Goal: Navigation & Orientation: Find specific page/section

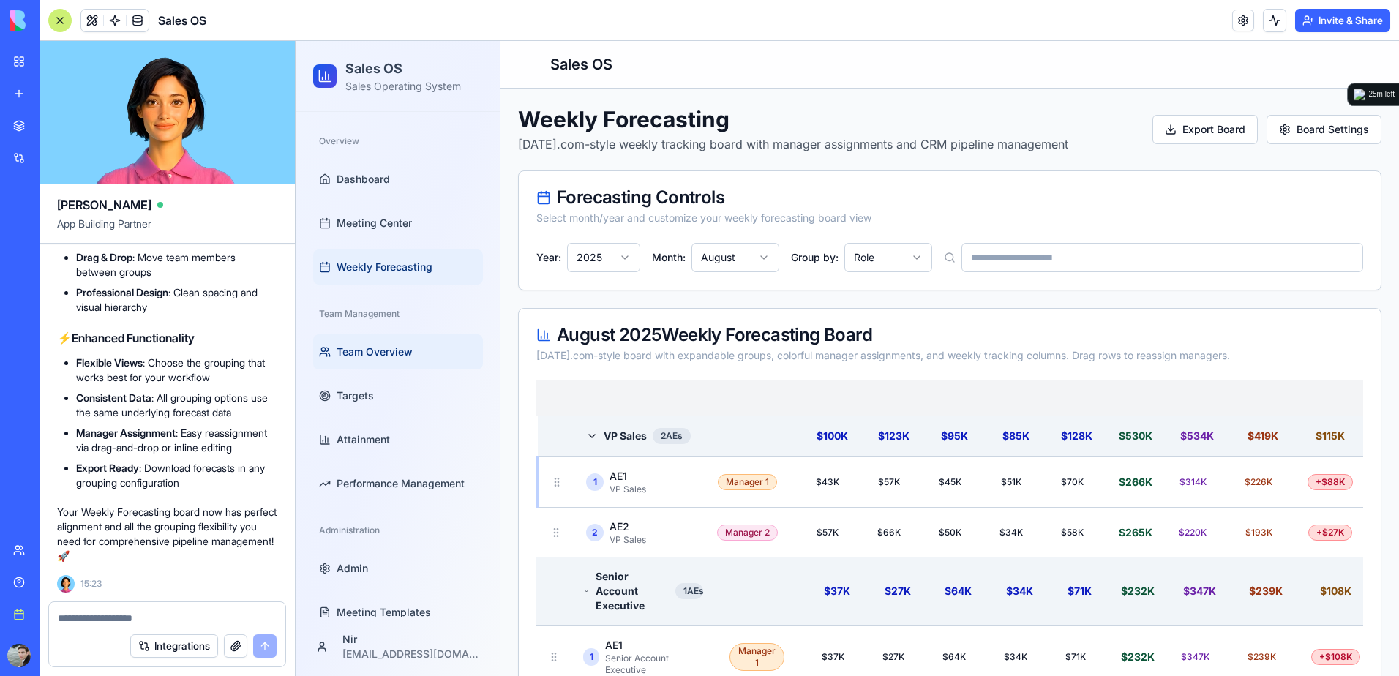
click at [387, 355] on span "Team Overview" at bounding box center [375, 352] width 76 height 15
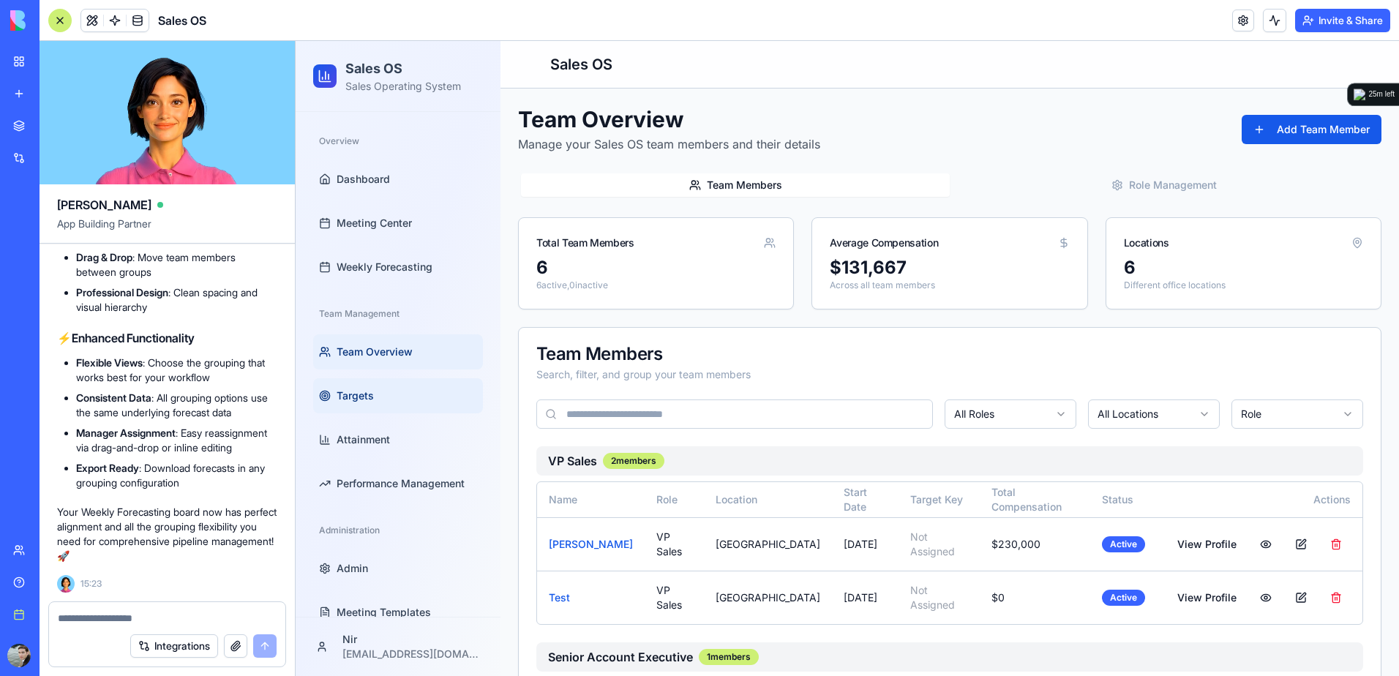
click at [363, 395] on span "Targets" at bounding box center [355, 396] width 37 height 15
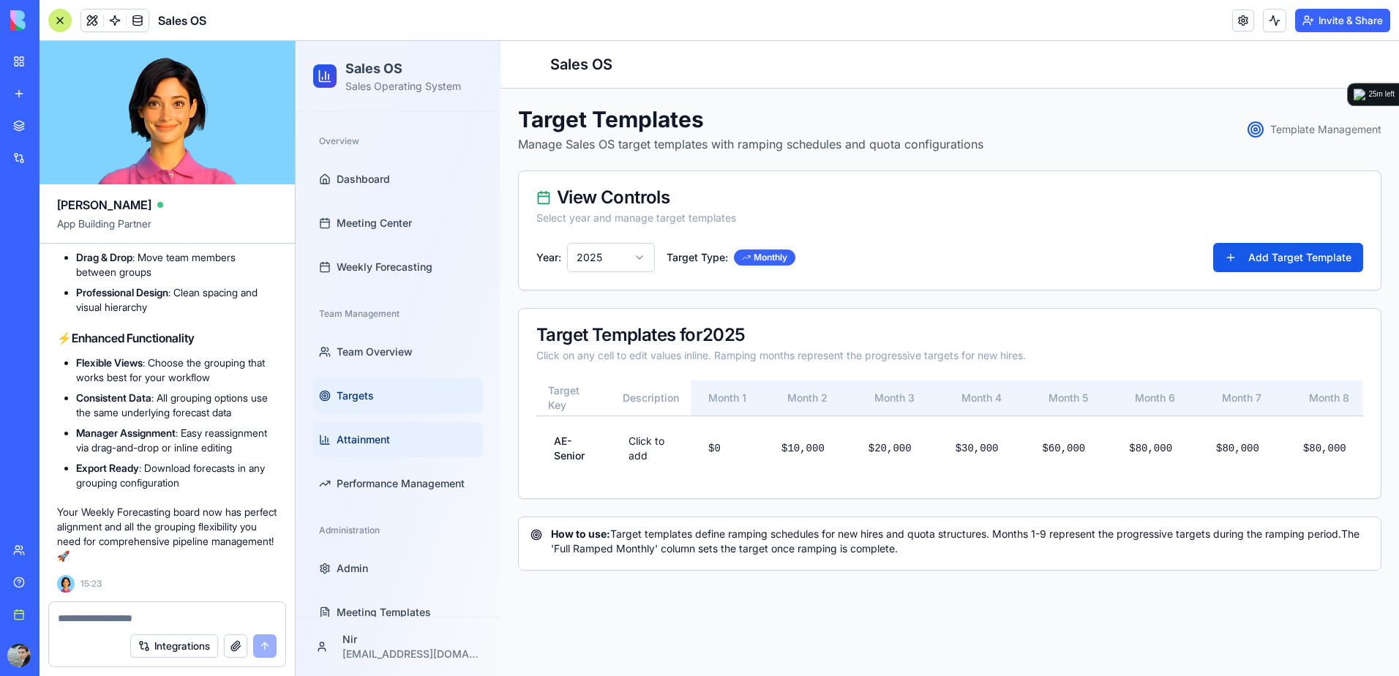
click at [370, 437] on span "Attainment" at bounding box center [363, 439] width 53 height 15
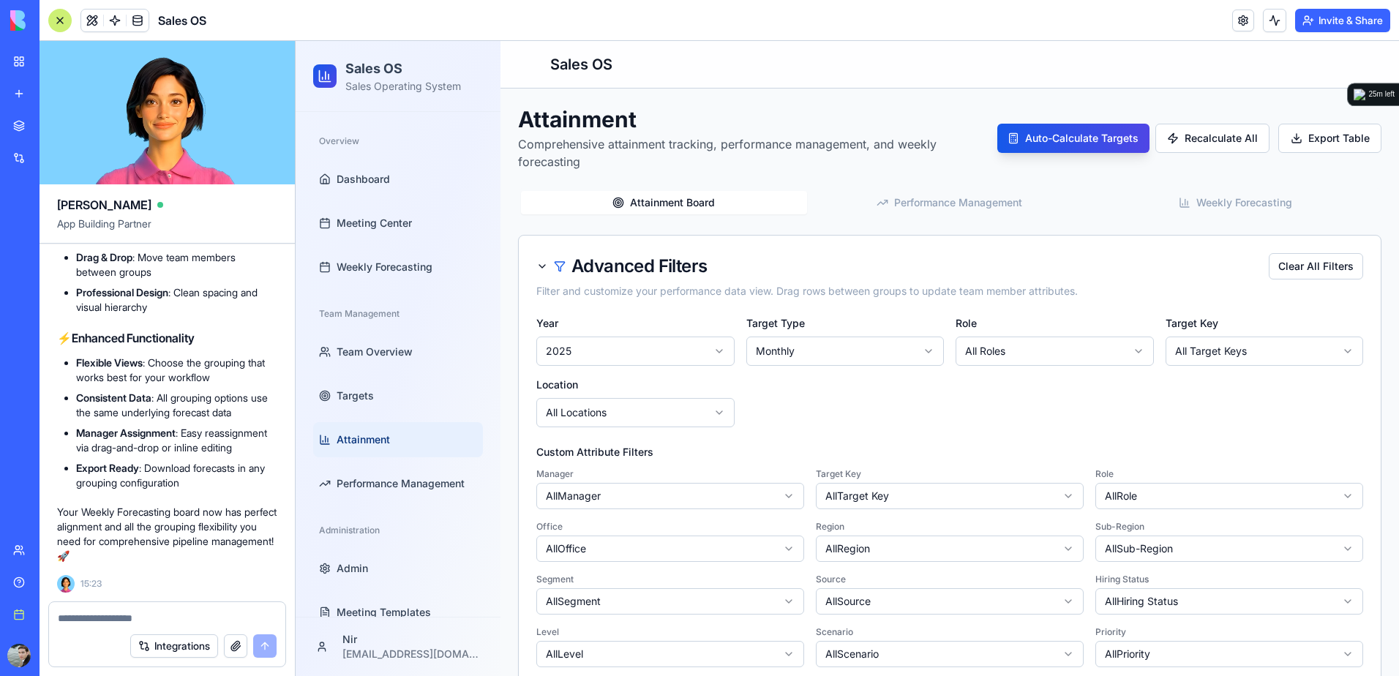
click at [61, 18] on div at bounding box center [59, 20] width 23 height 23
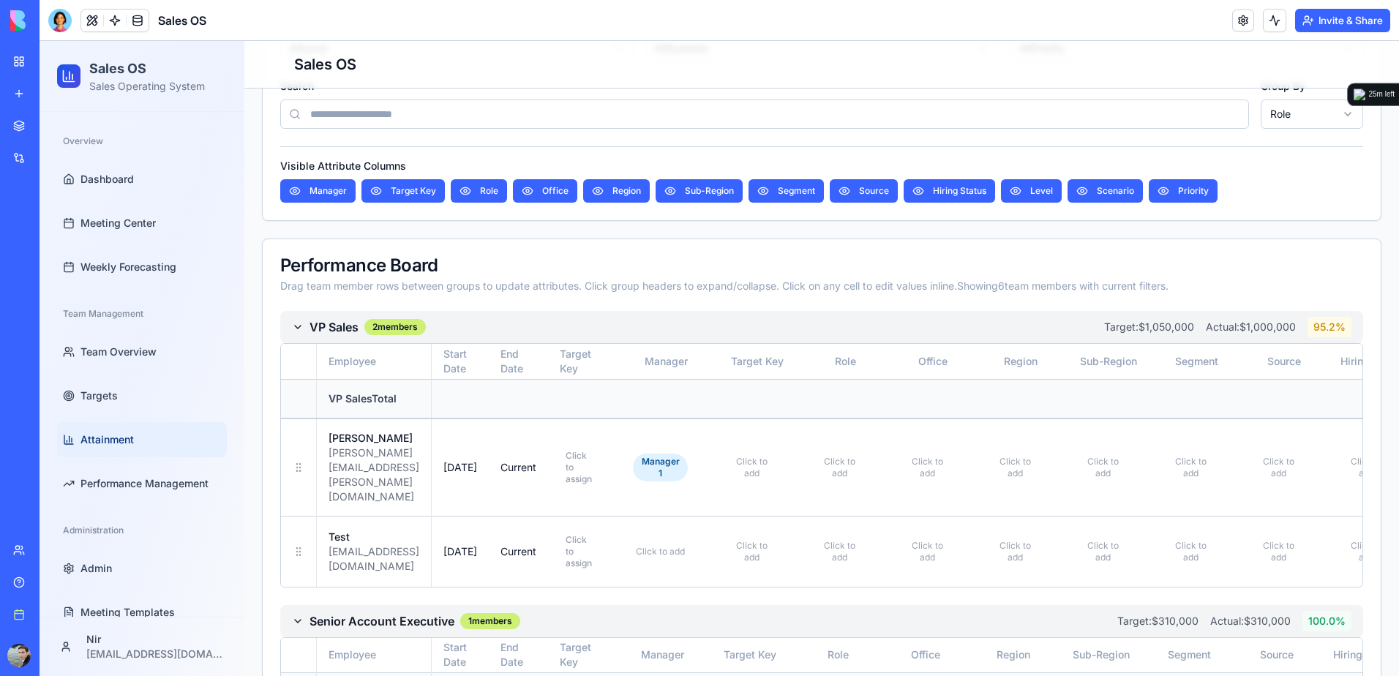
scroll to position [585, 0]
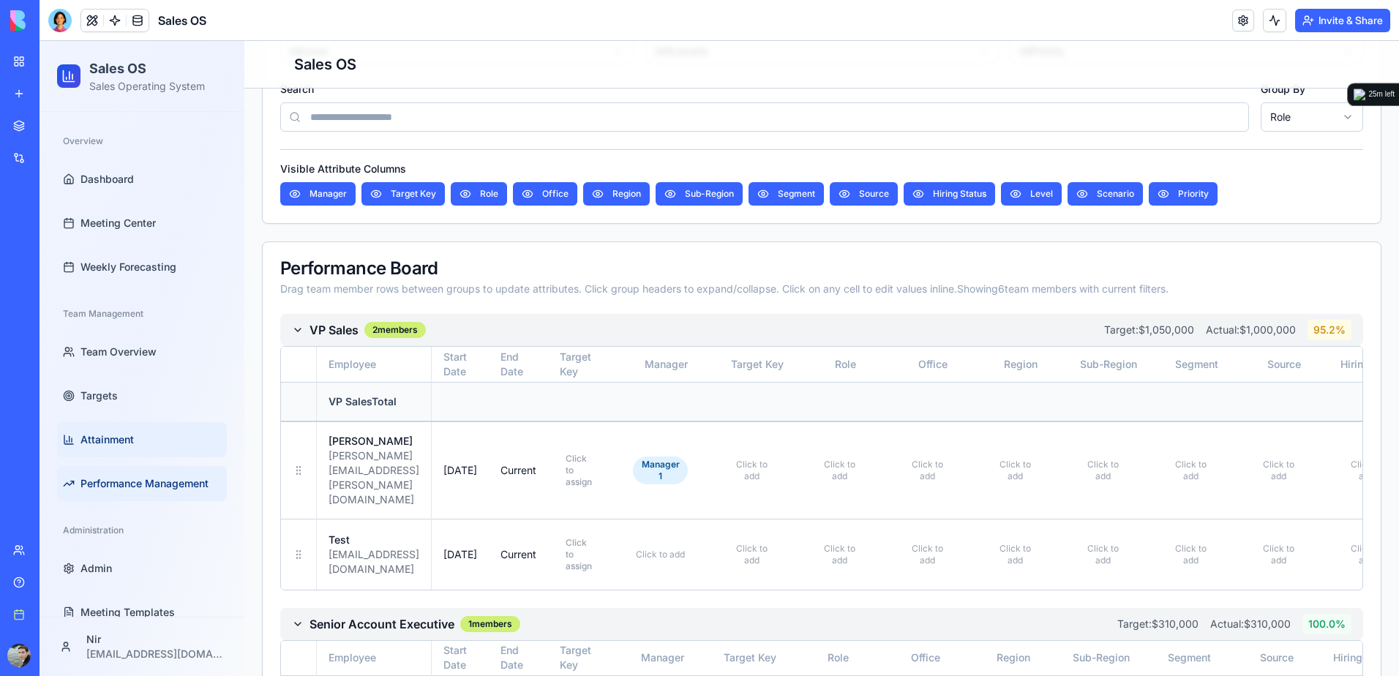
click at [131, 498] on link "Performance Management" at bounding box center [142, 483] width 170 height 35
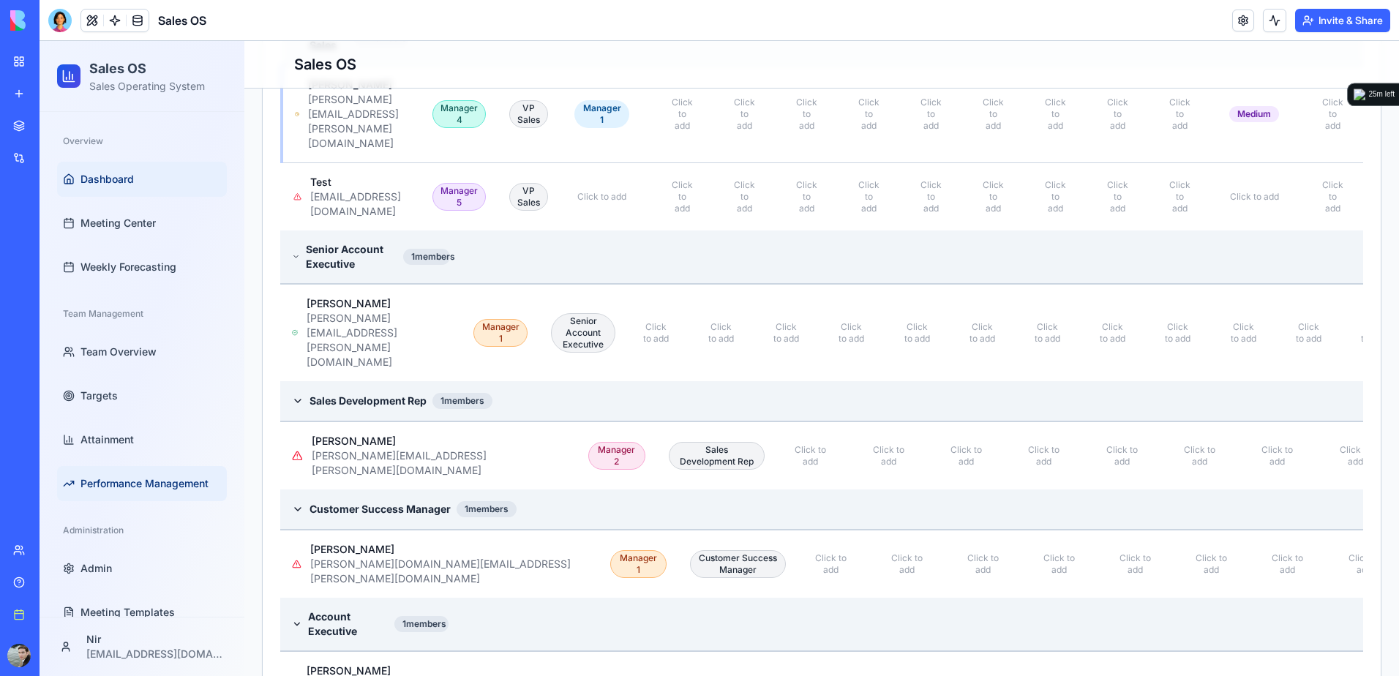
click at [117, 189] on link "Dashboard" at bounding box center [142, 179] width 170 height 35
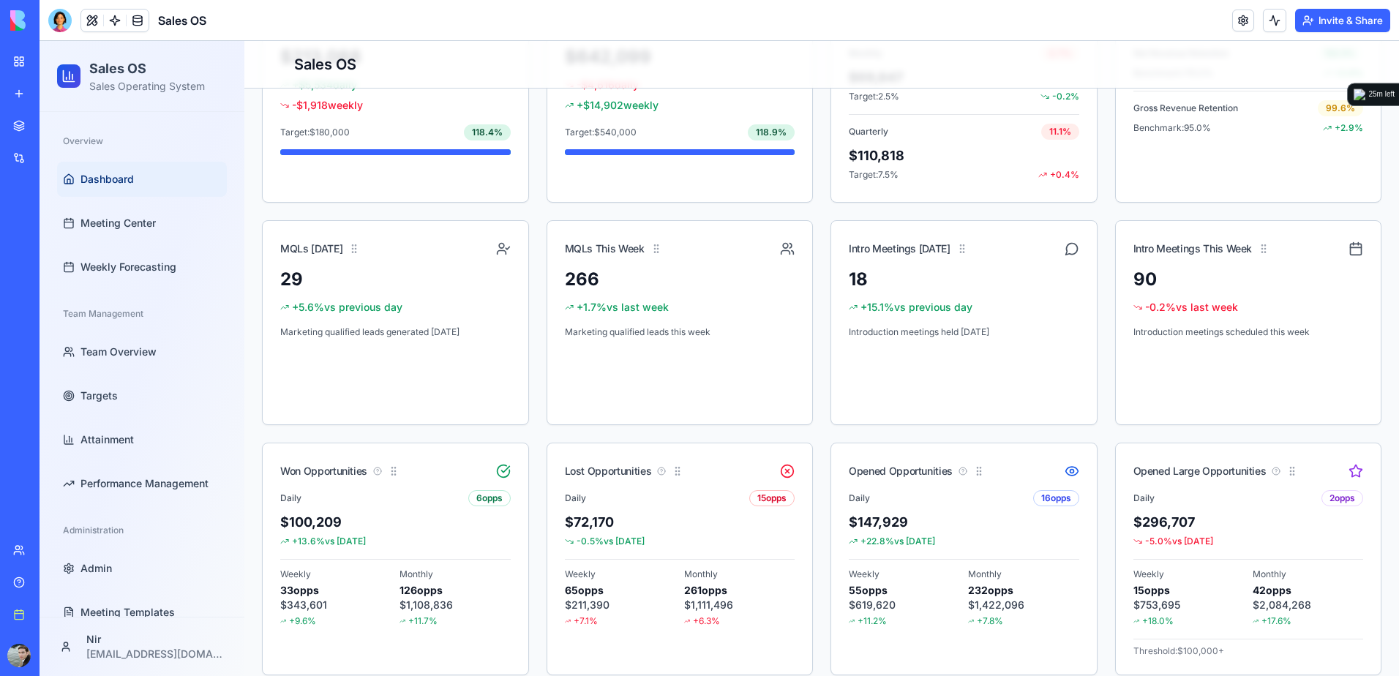
scroll to position [506, 0]
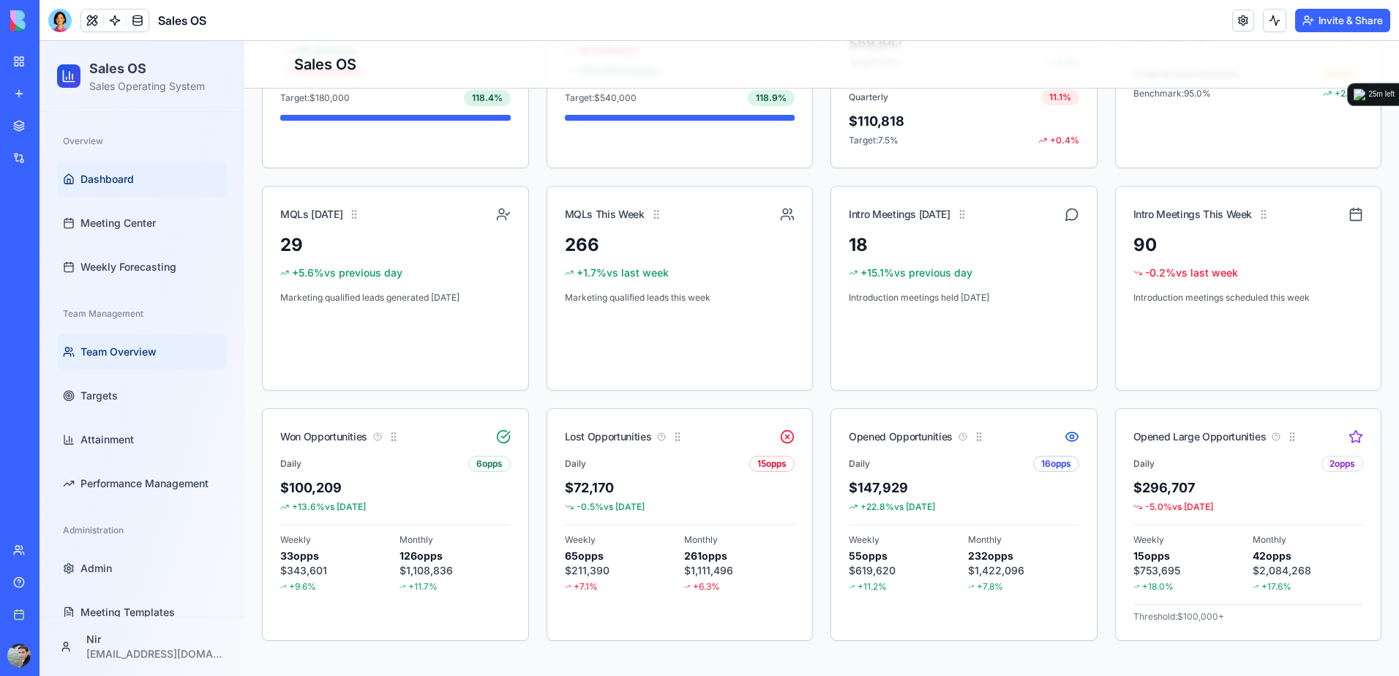
click at [105, 358] on span "Team Overview" at bounding box center [118, 352] width 76 height 15
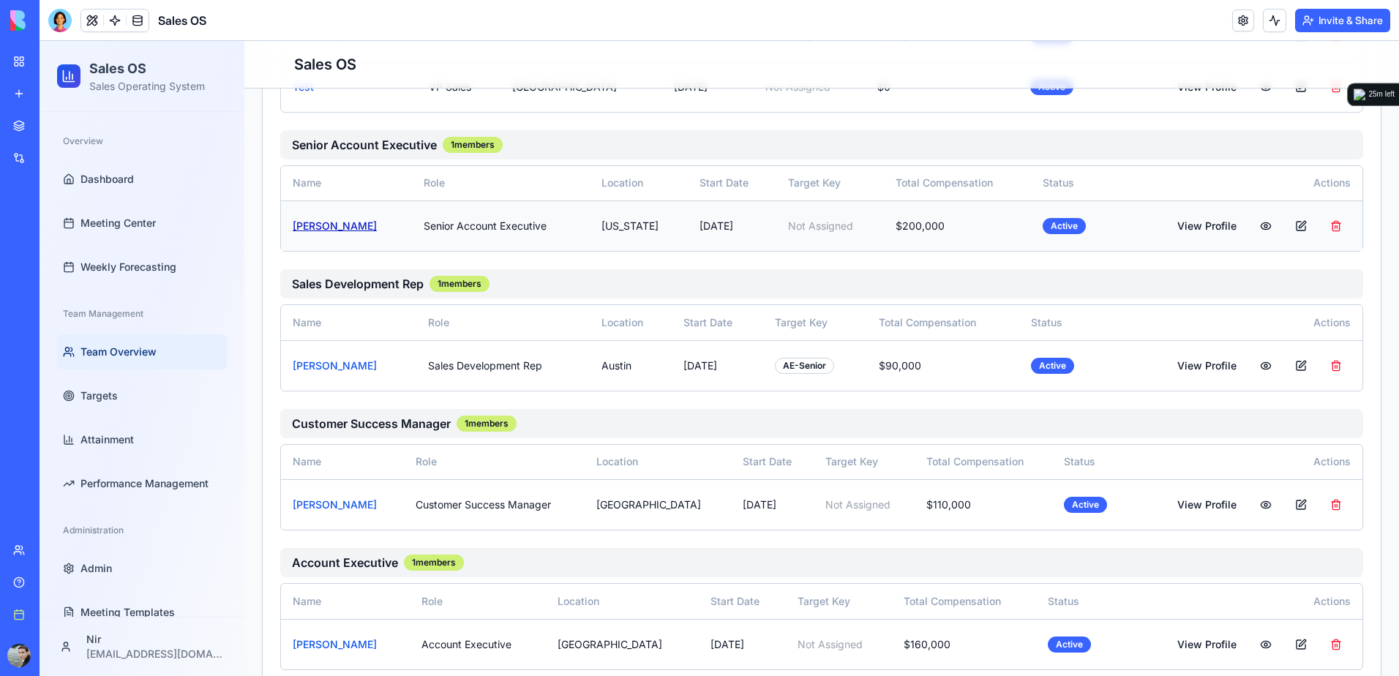
click at [302, 225] on link "[PERSON_NAME]" at bounding box center [335, 226] width 84 height 12
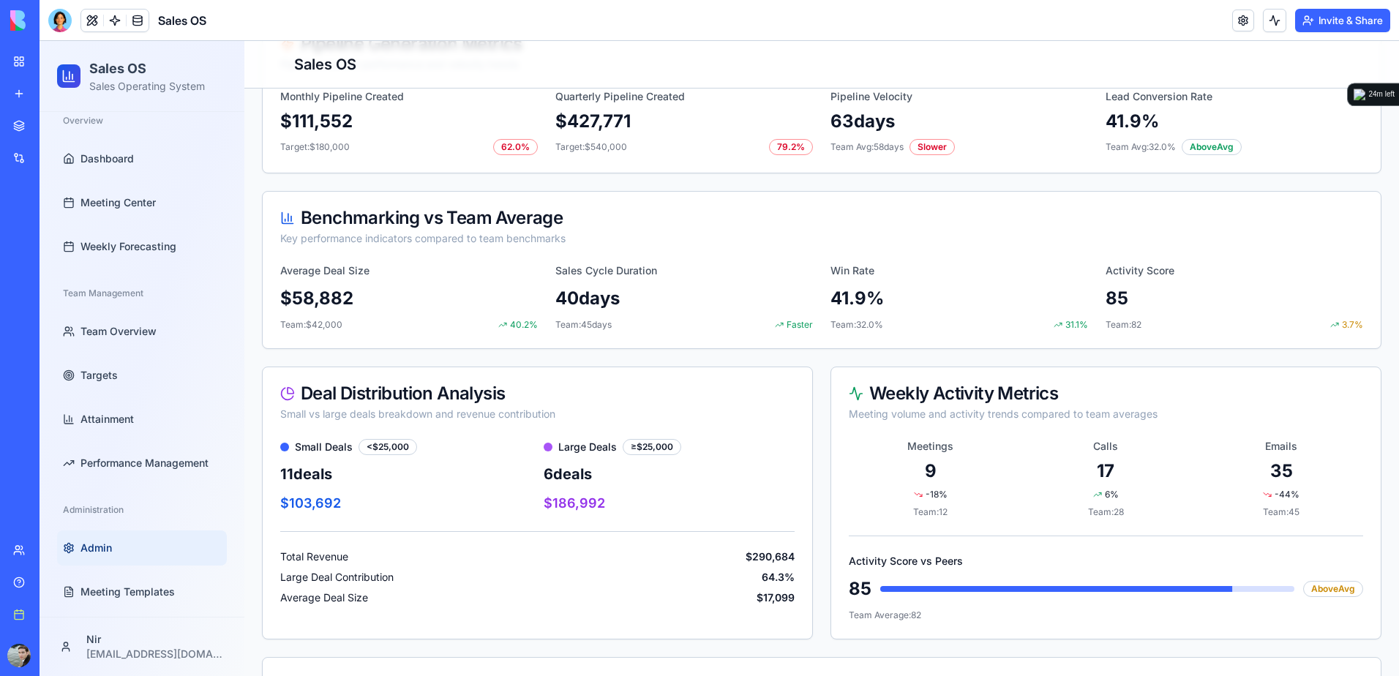
scroll to position [31, 0]
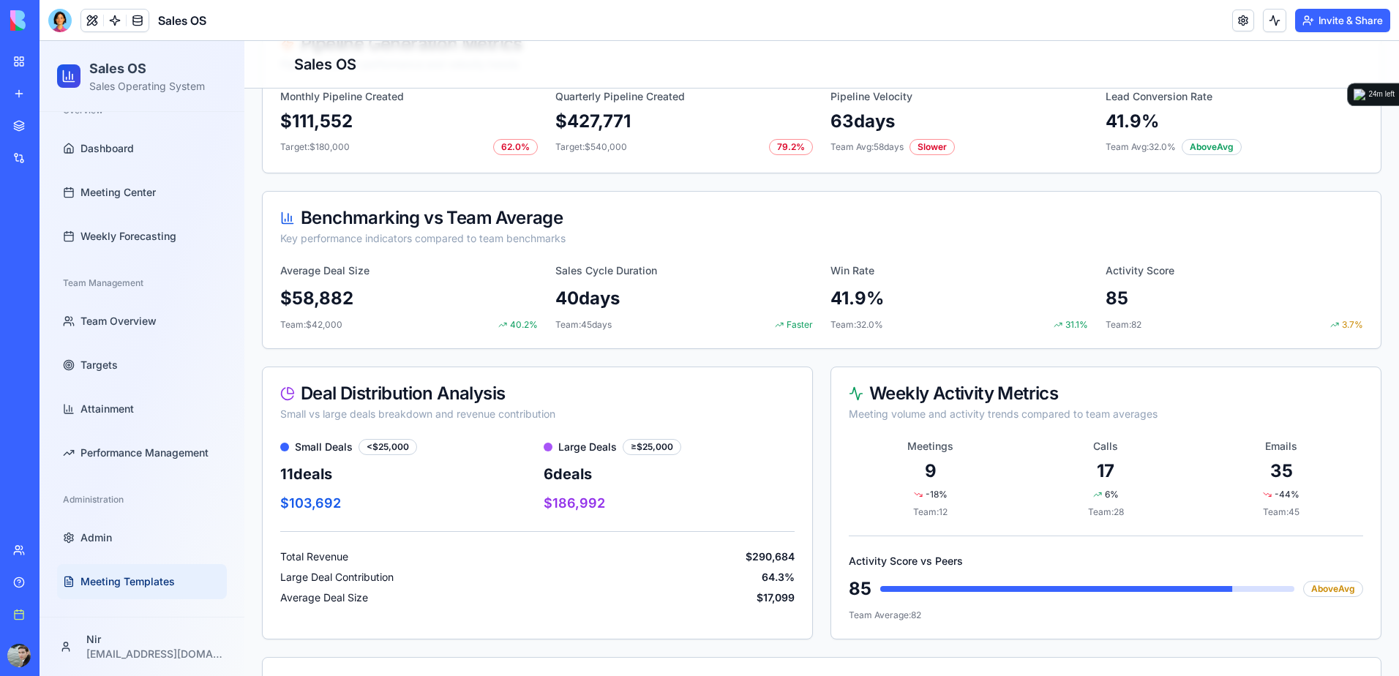
click at [129, 582] on span "Meeting Templates" at bounding box center [127, 581] width 94 height 15
